Goal: Book appointment/travel/reservation

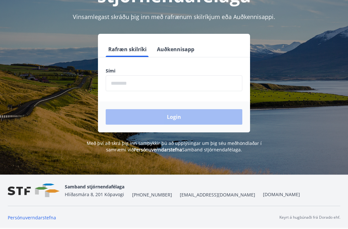
scroll to position [80, 0]
click at [145, 77] on input "phone" at bounding box center [174, 84] width 137 height 16
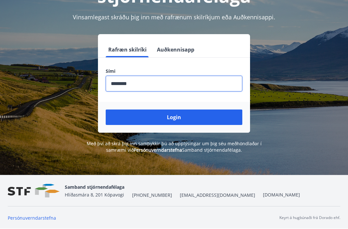
click at [174, 117] on button "Login" at bounding box center [174, 117] width 137 height 15
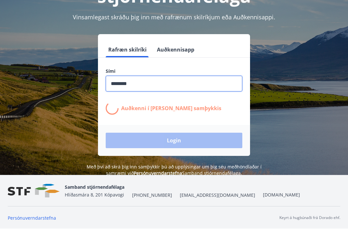
type input "*******"
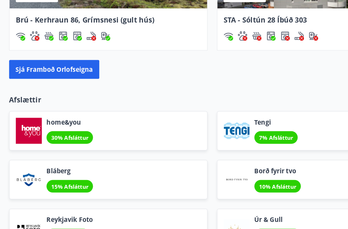
scroll to position [711, 0]
click at [66, 60] on button "Sjá framboð orlofseigna" at bounding box center [45, 56] width 74 height 15
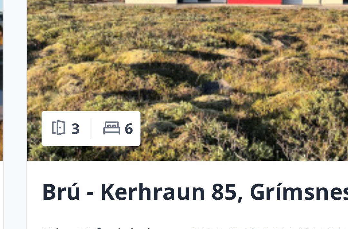
scroll to position [1961, 0]
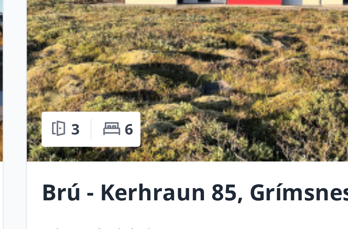
click at [178, 119] on img at bounding box center [260, 159] width 165 height 81
